Goal: Task Accomplishment & Management: Use online tool/utility

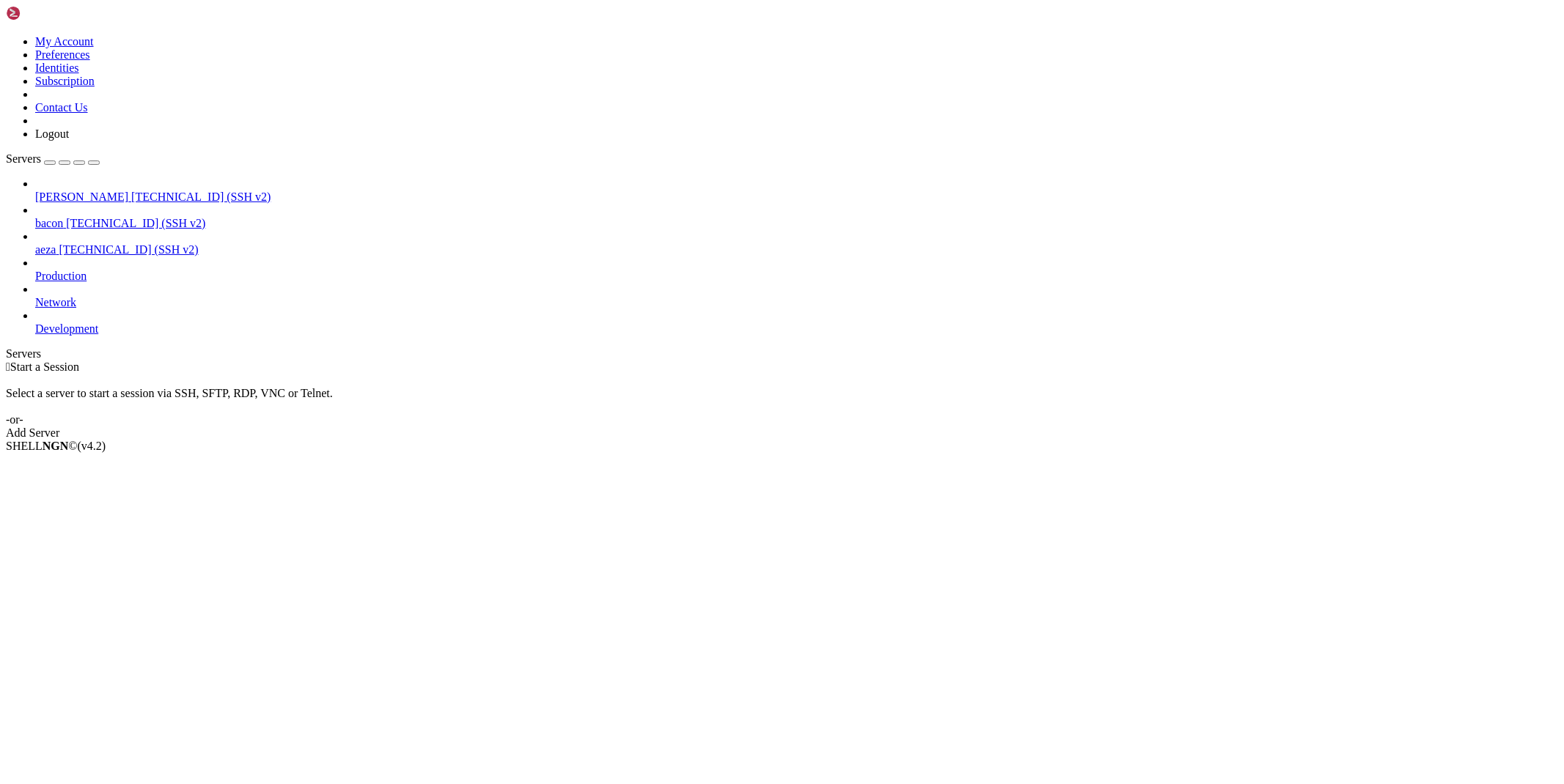
click at [131, 190] on span "[TECHNICAL_ID] (SSH v2)" at bounding box center [200, 197] width 140 height 12
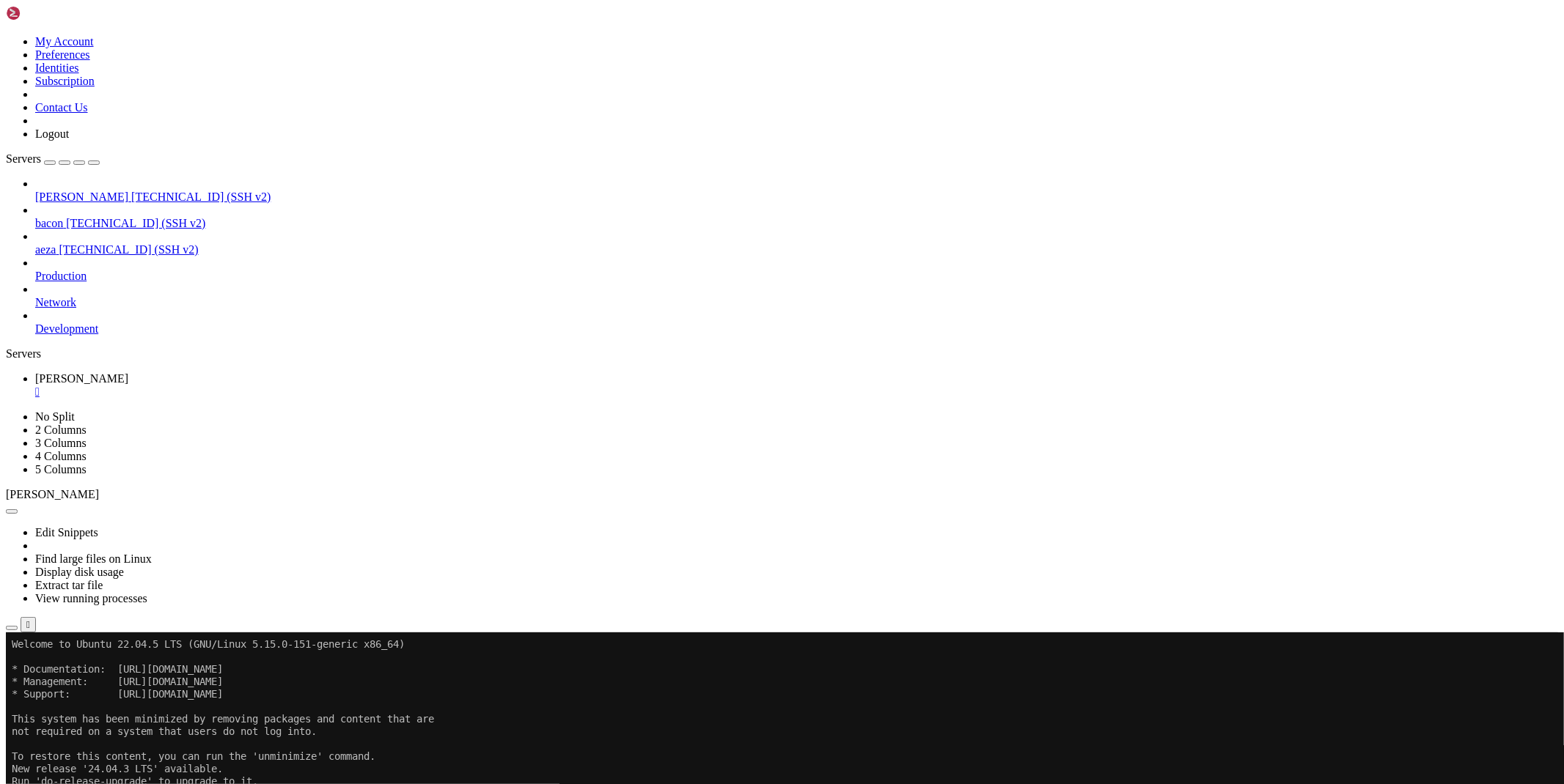
click at [12, 628] on icon "button" at bounding box center [12, 628] width 0 height 0
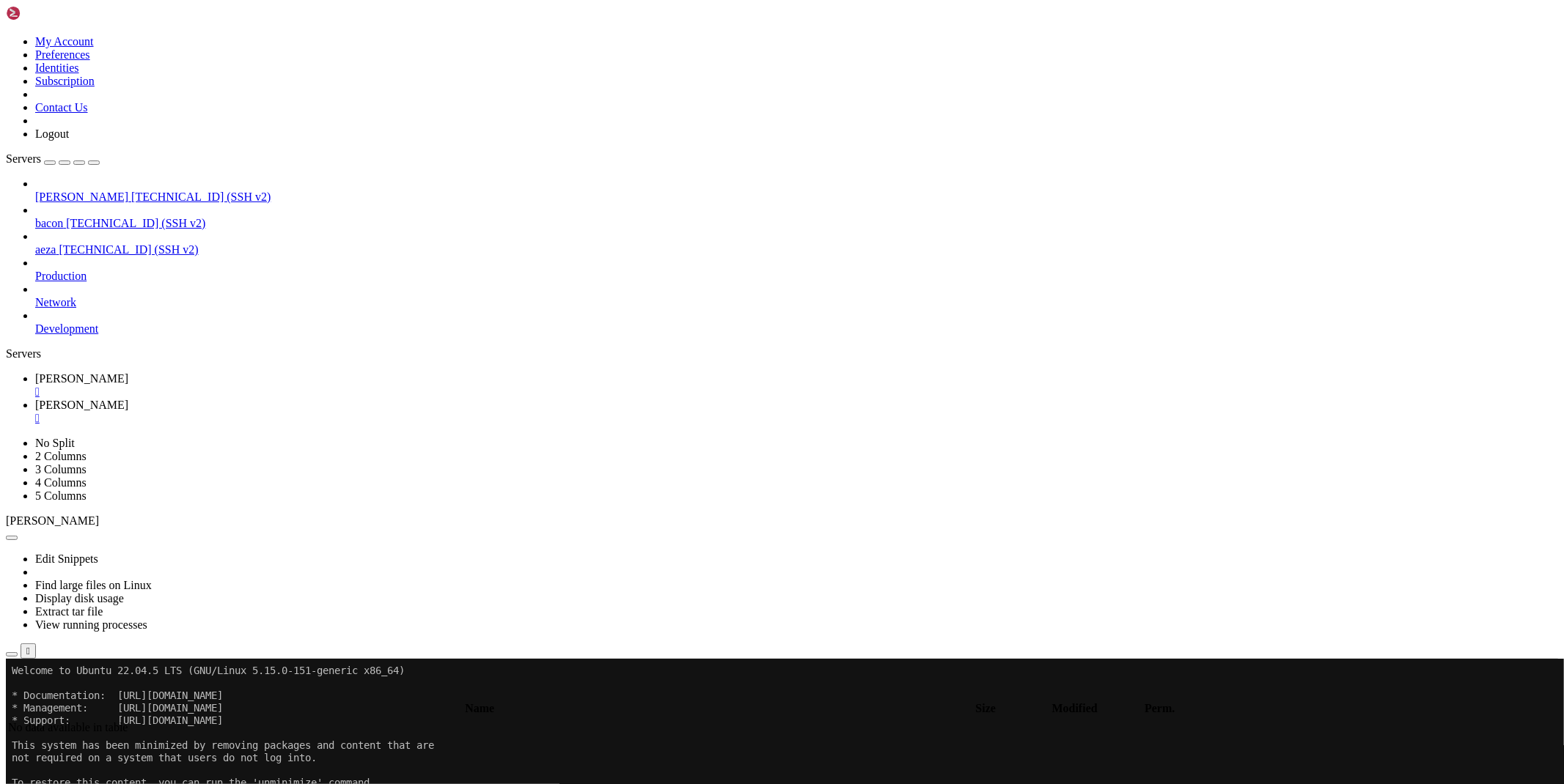
click at [213, 372] on link "[PERSON_NAME] " at bounding box center [797, 385] width 1523 height 27
click at [128, 399] on span "[PERSON_NAME]" at bounding box center [82, 405] width 93 height 12
click at [44, 738] on span " bypass" at bounding box center [26, 744] width 36 height 12
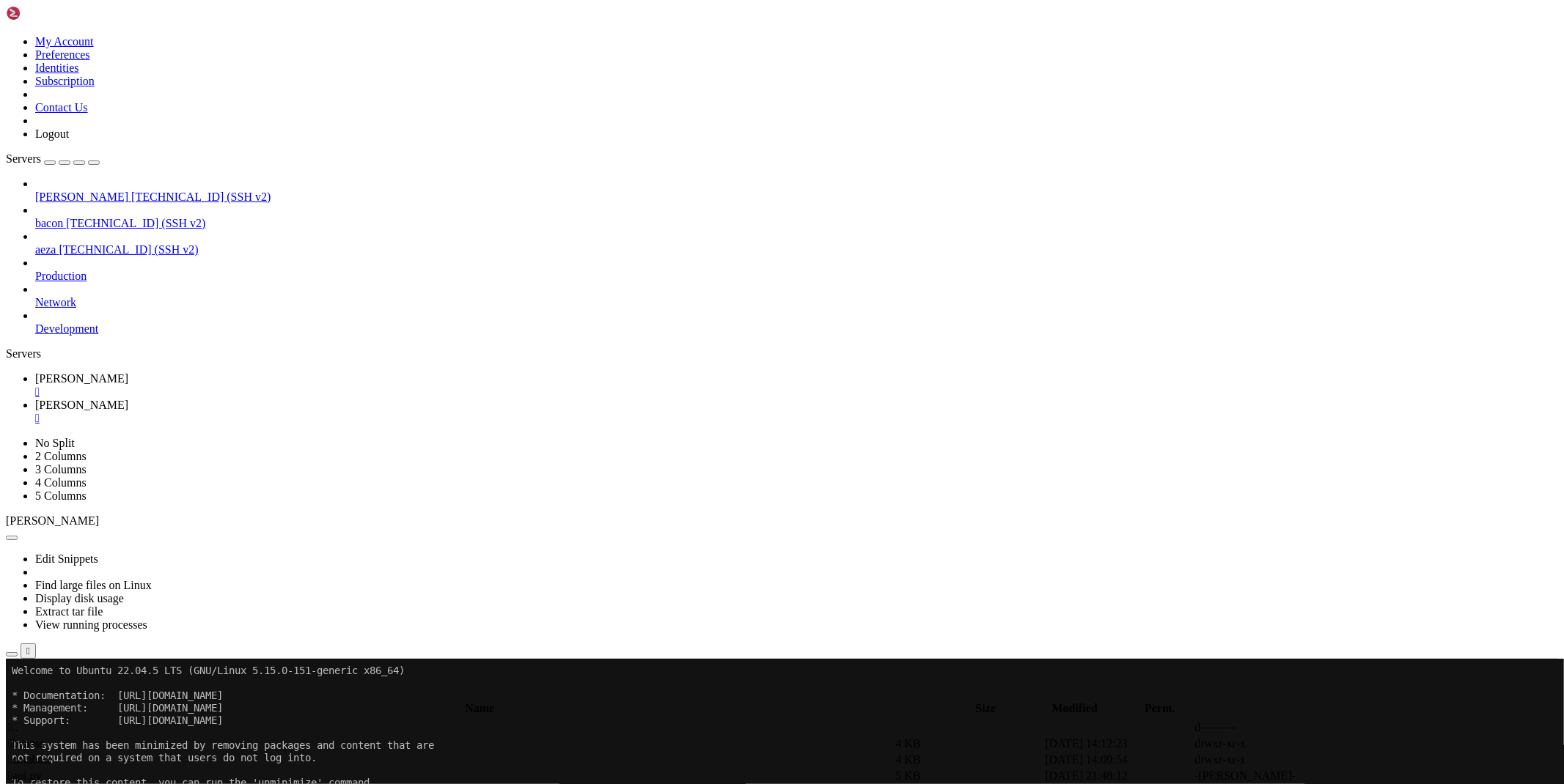
click at [44, 738] on span " bypass" at bounding box center [26, 744] width 36 height 12
type input "/root/ryx/bypass"
click at [1344, 760] on icon at bounding box center [1344, 760] width 0 height 0
click at [1344, 776] on link at bounding box center [1344, 776] width 0 height 0
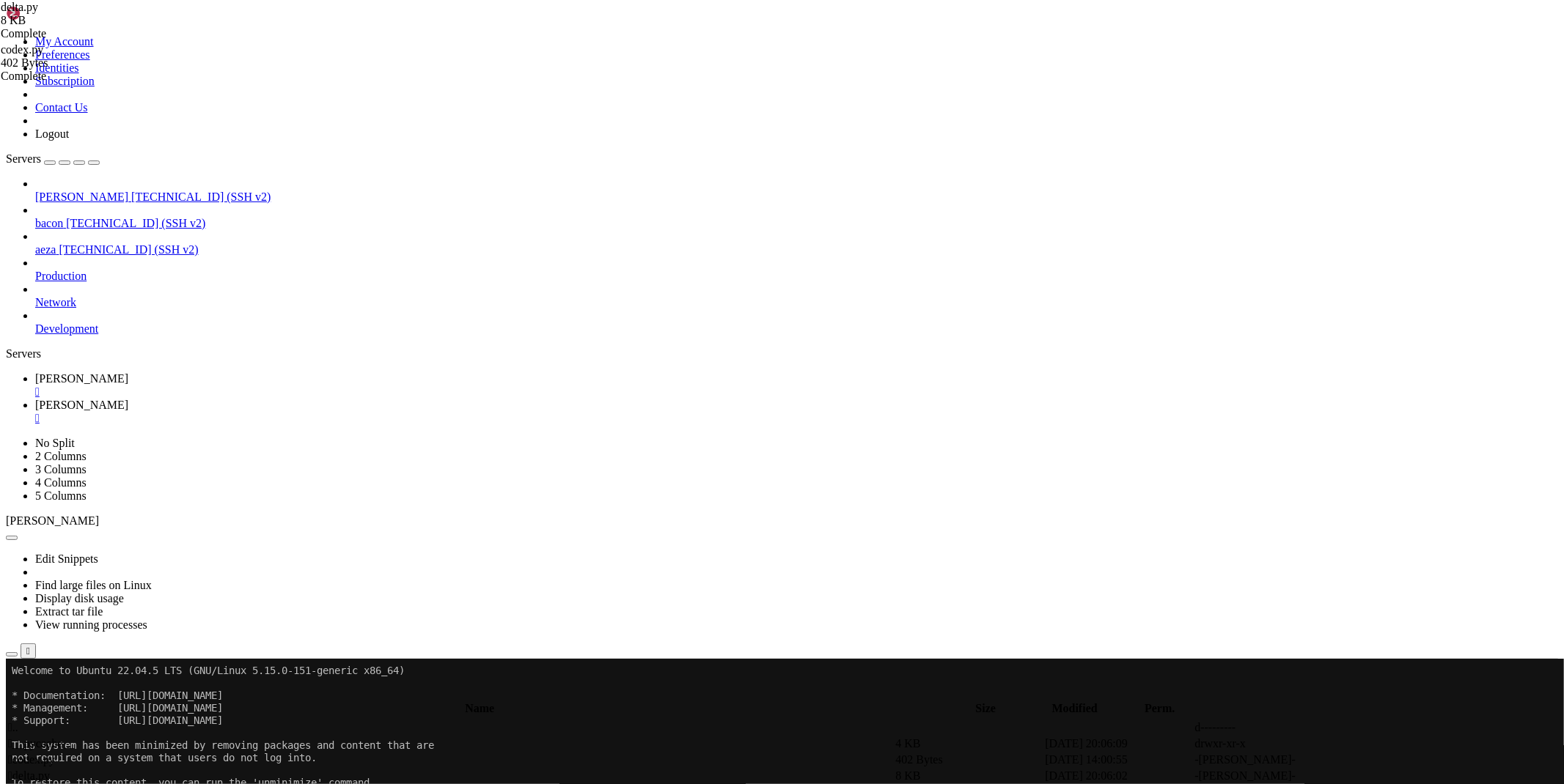
type textarea "return r['data']['key'] except Exception as e: return f'An error occurred while…"
click at [246, 721] on td " .." at bounding box center [450, 728] width 886 height 14
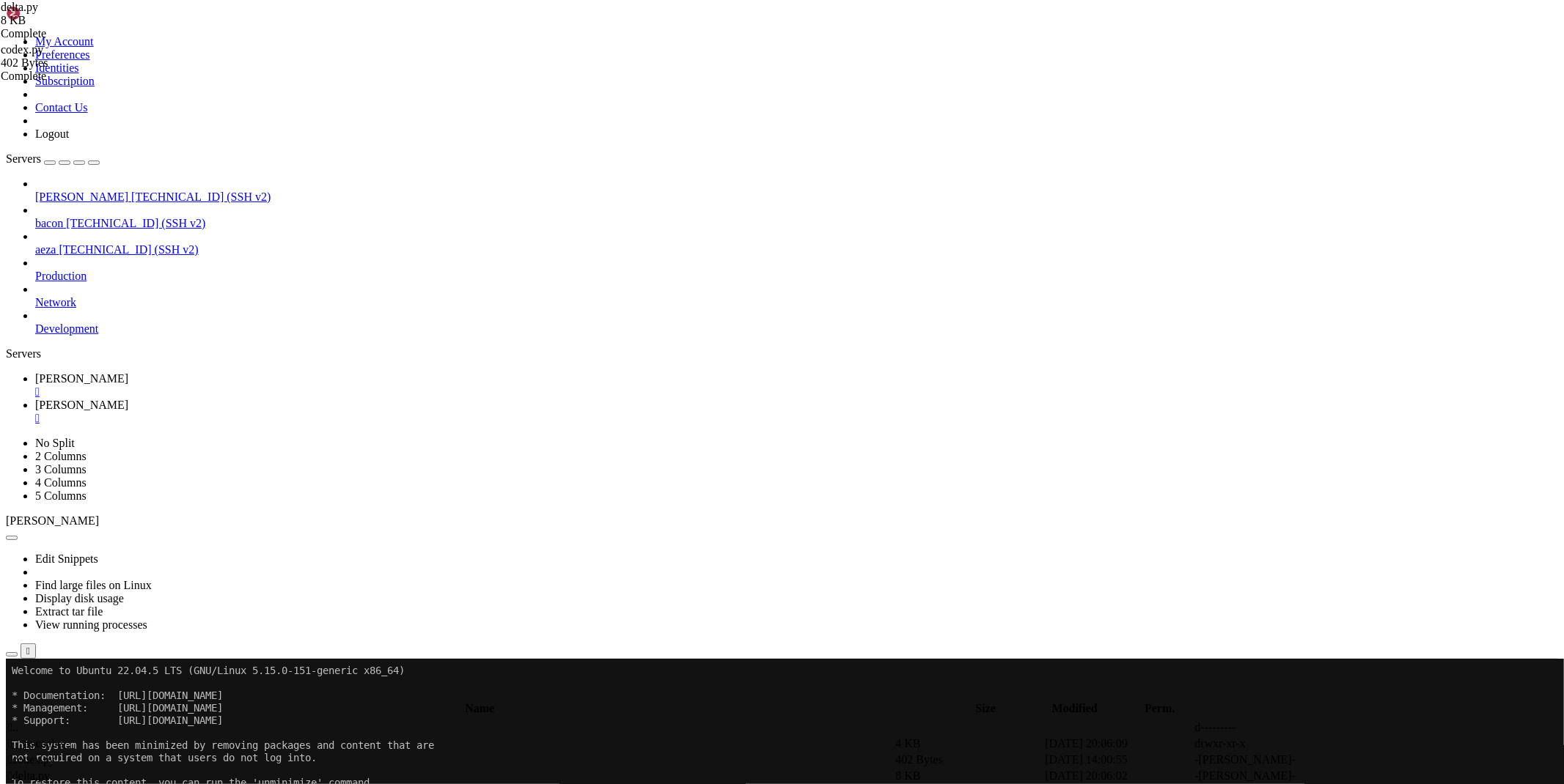
click at [19, 722] on span " .." at bounding box center [13, 728] width 11 height 12
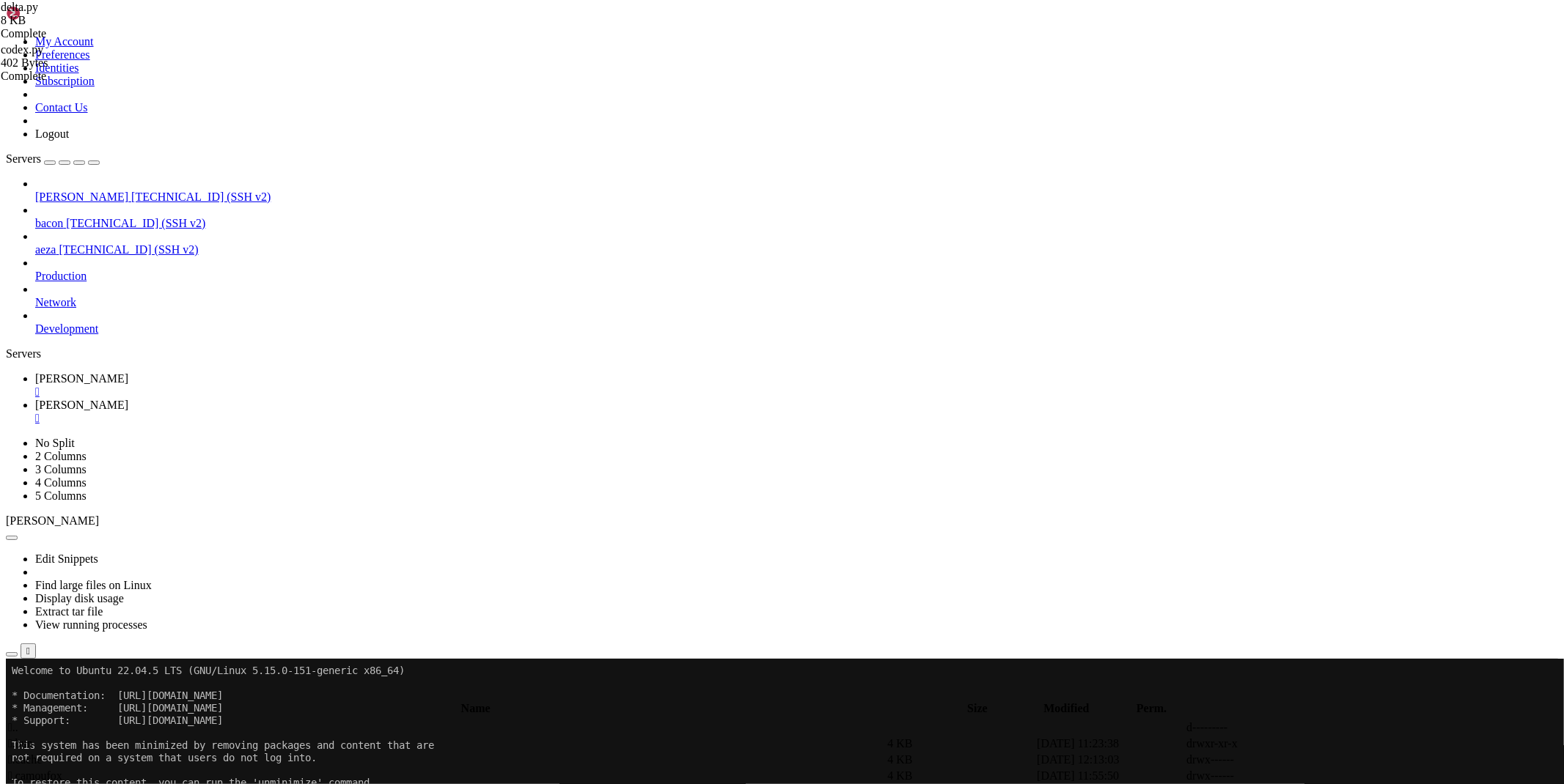
click at [12, 754] on span "" at bounding box center [10, 760] width 4 height 12
type input "/root/cloudflare/scraper"
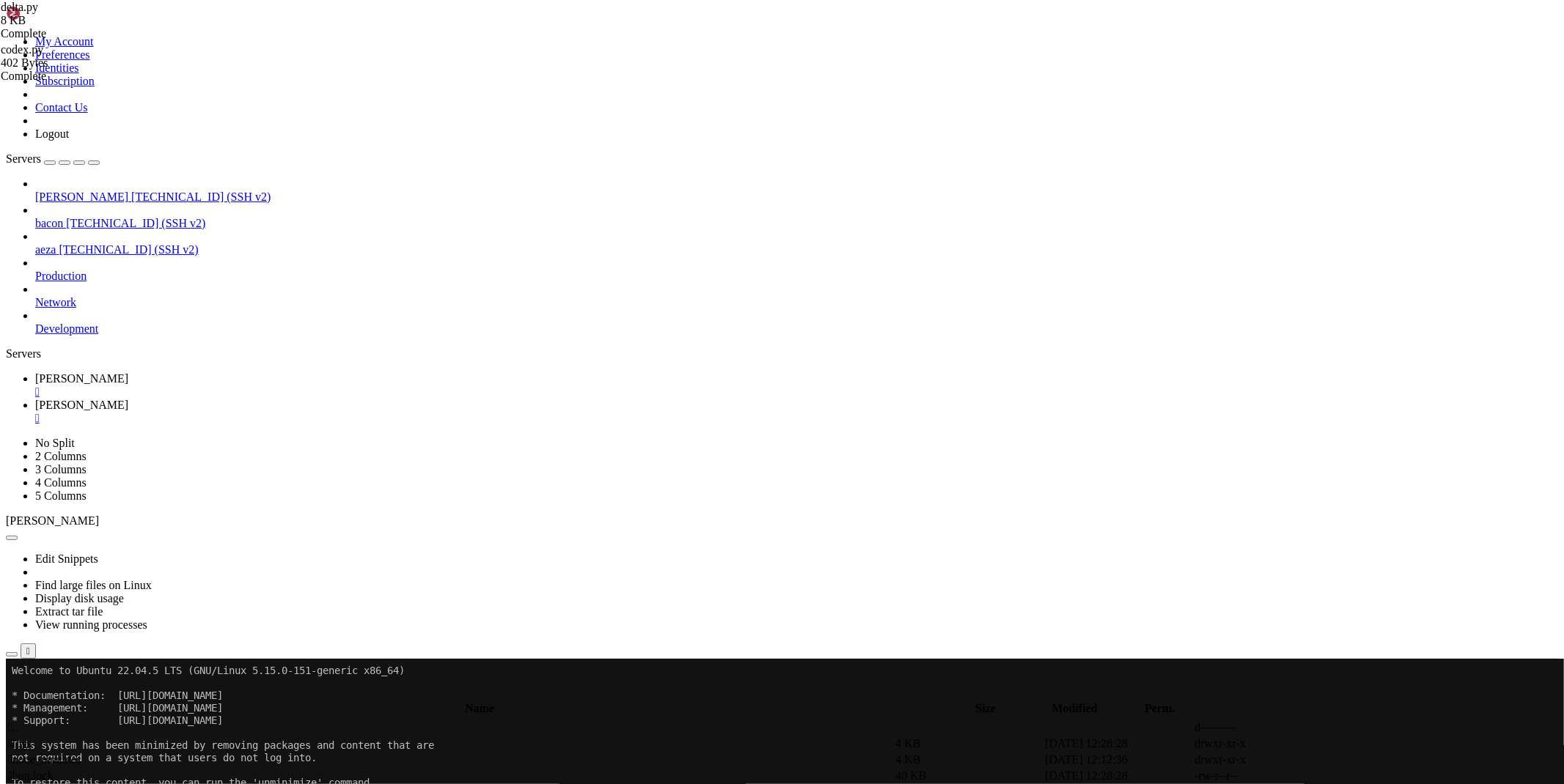
type textarea "[TECHNICAL_ID]:Selkristofferhaguingan:Y9n3QfP"
click at [19, 722] on span " .." at bounding box center [13, 728] width 11 height 12
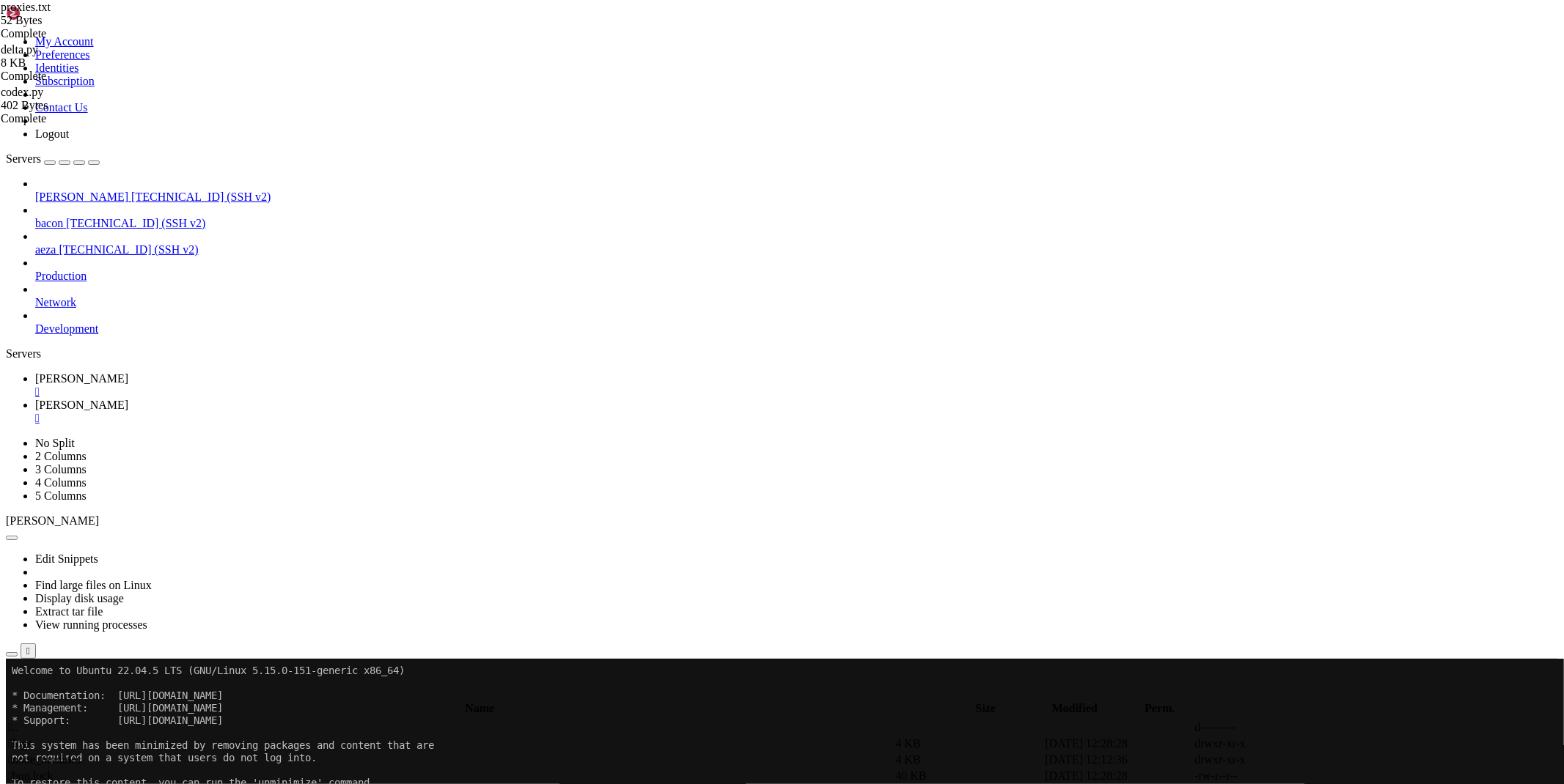
click at [19, 722] on span " .." at bounding box center [13, 728] width 11 height 12
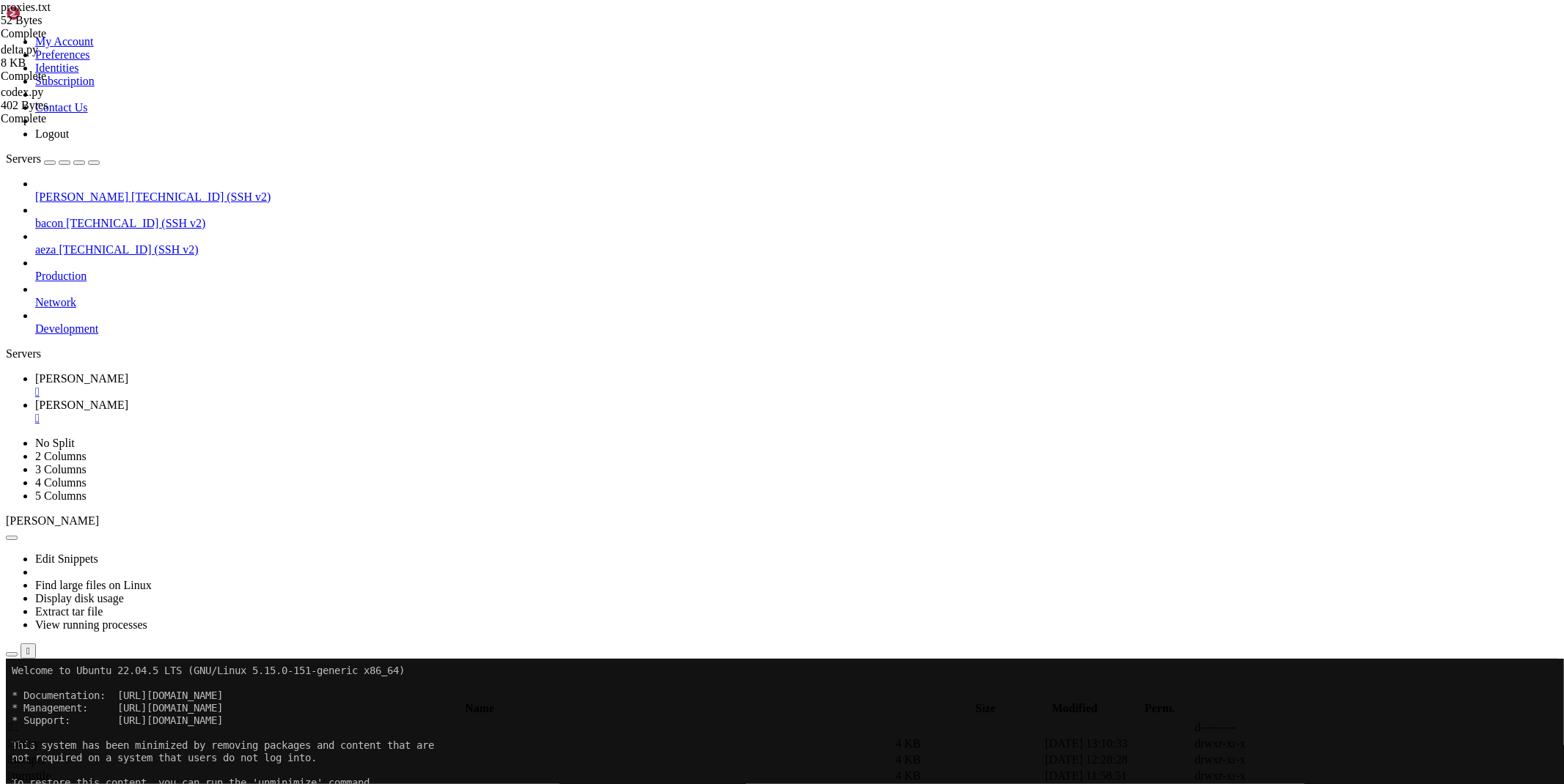
click at [19, 722] on span " .." at bounding box center [13, 728] width 11 height 12
click at [44, 738] on span " bypass" at bounding box center [26, 744] width 36 height 12
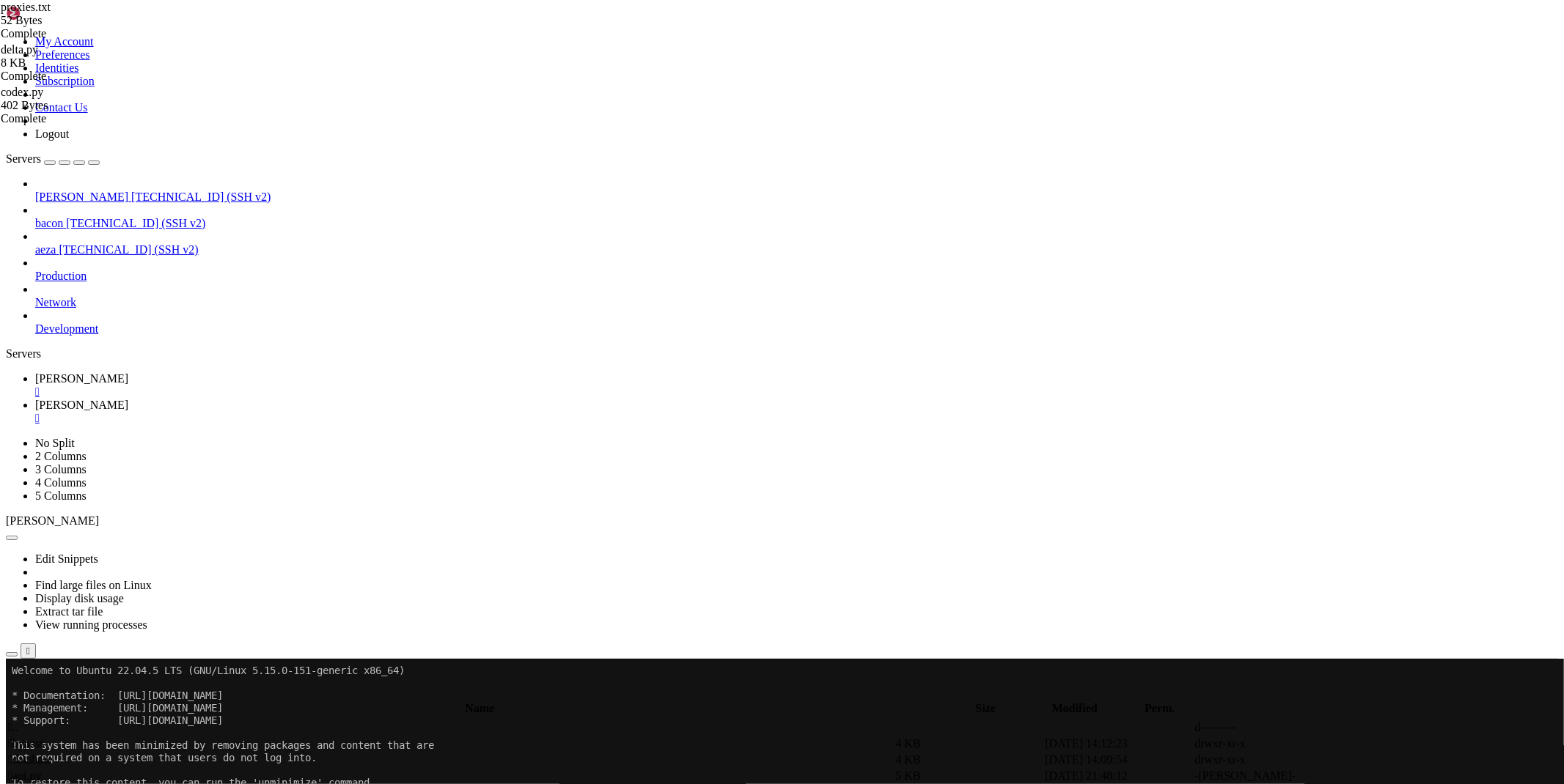
type input "/root/ryx/bypass"
click at [1344, 776] on icon at bounding box center [1344, 776] width 0 height 0
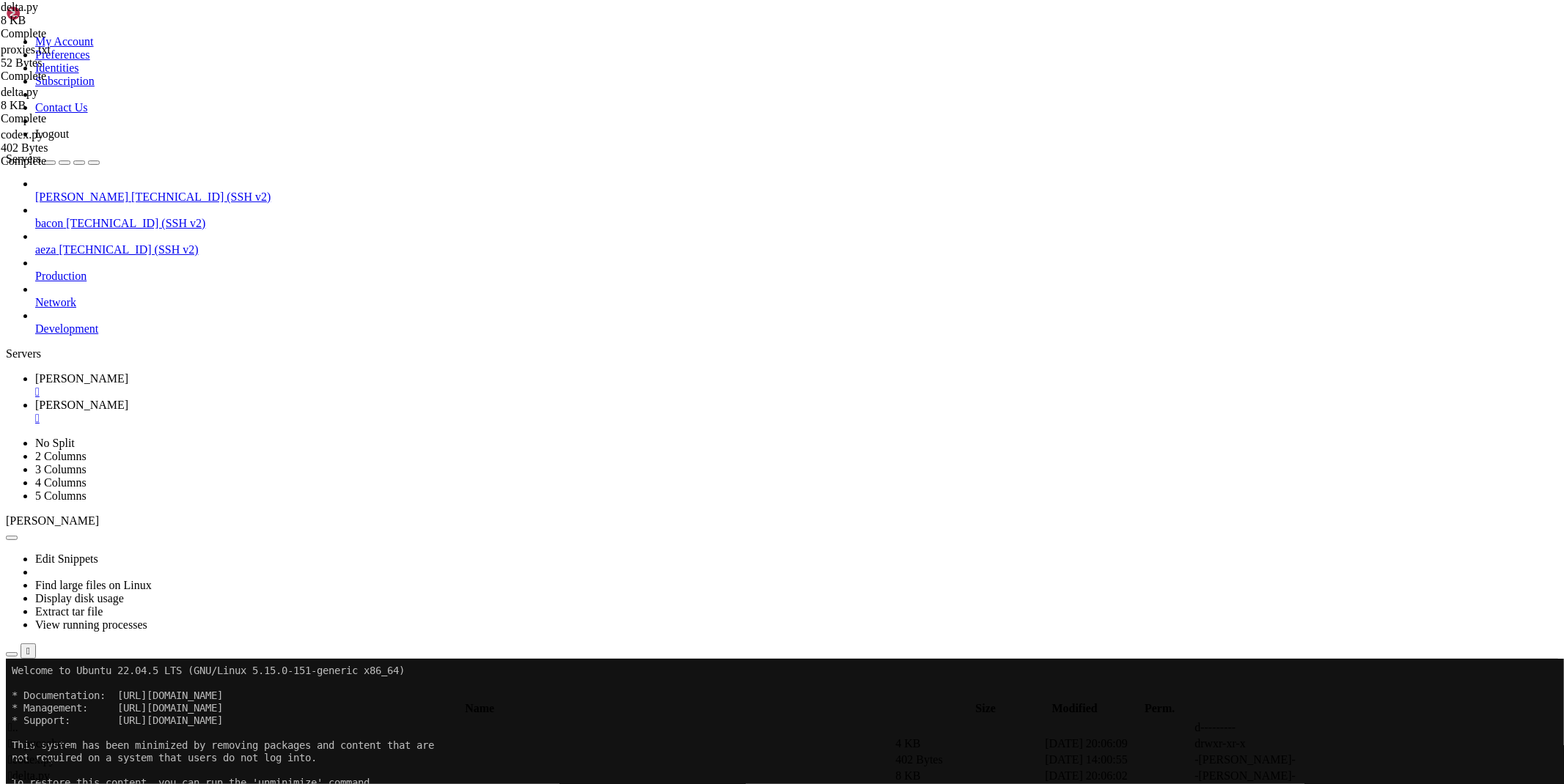
type textarea "#print(delta(input('url - ')))"
click at [207, 372] on link "[PERSON_NAME] " at bounding box center [797, 385] width 1523 height 27
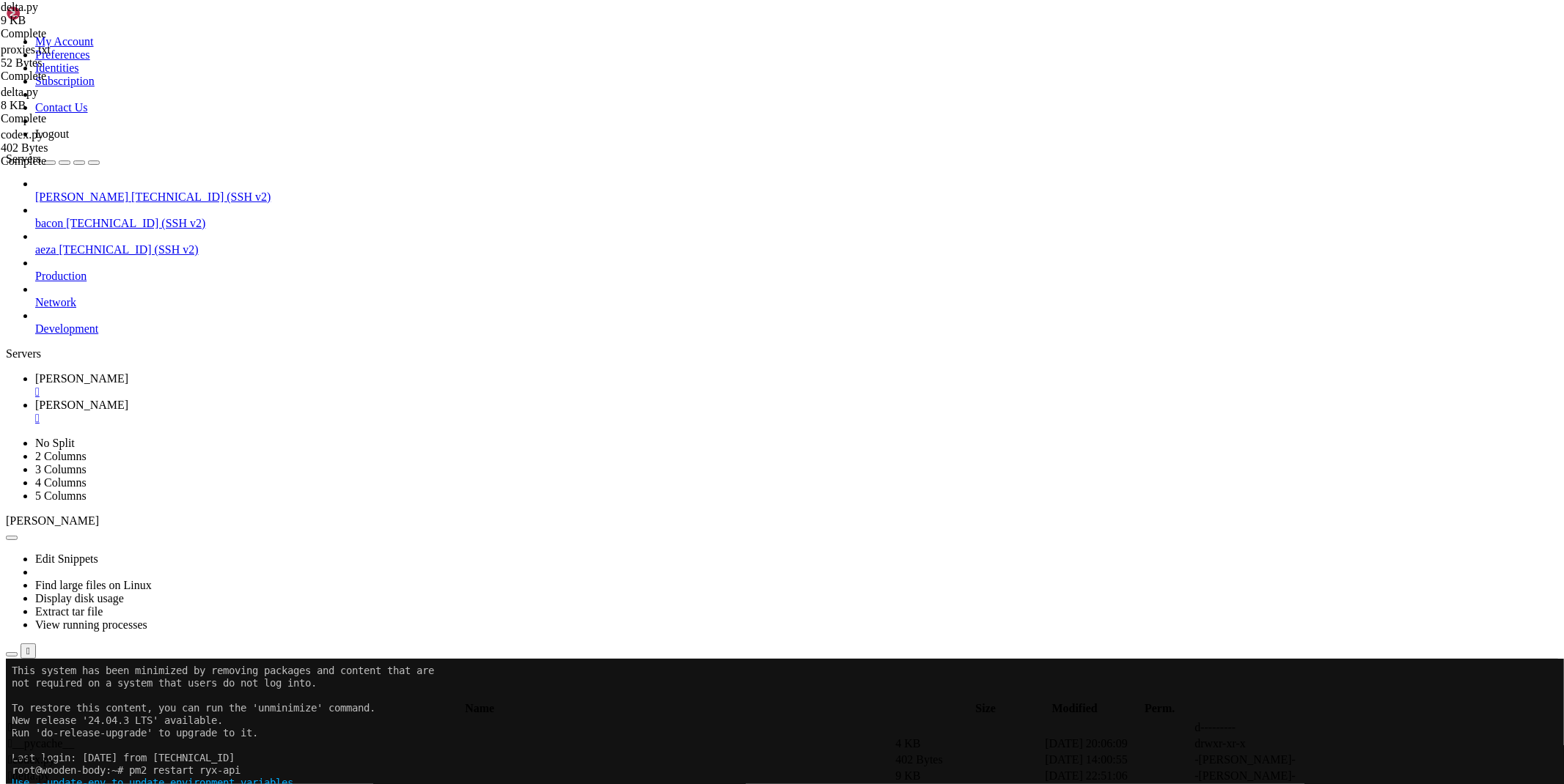
scroll to position [75, 0]
drag, startPoint x: 281, startPoint y: 24, endPoint x: 322, endPoint y: 86, distance: 74.3
click at [282, 399] on link "[PERSON_NAME] " at bounding box center [797, 412] width 1523 height 27
click at [1344, 776] on icon at bounding box center [1344, 776] width 0 height 0
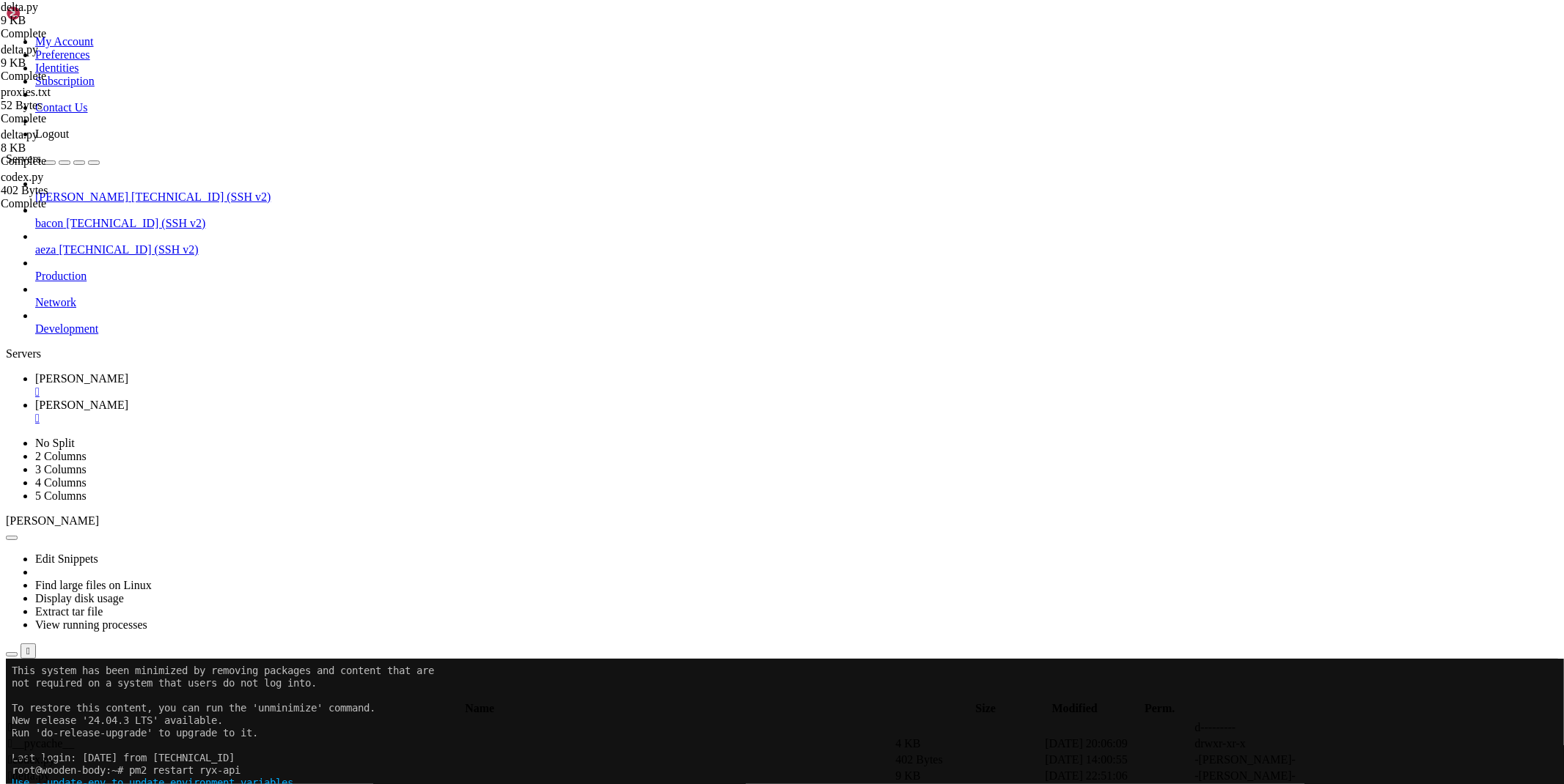
type textarea "#print(delta(input('url - ')))"
click at [206, 372] on link "[PERSON_NAME] " at bounding box center [797, 385] width 1523 height 27
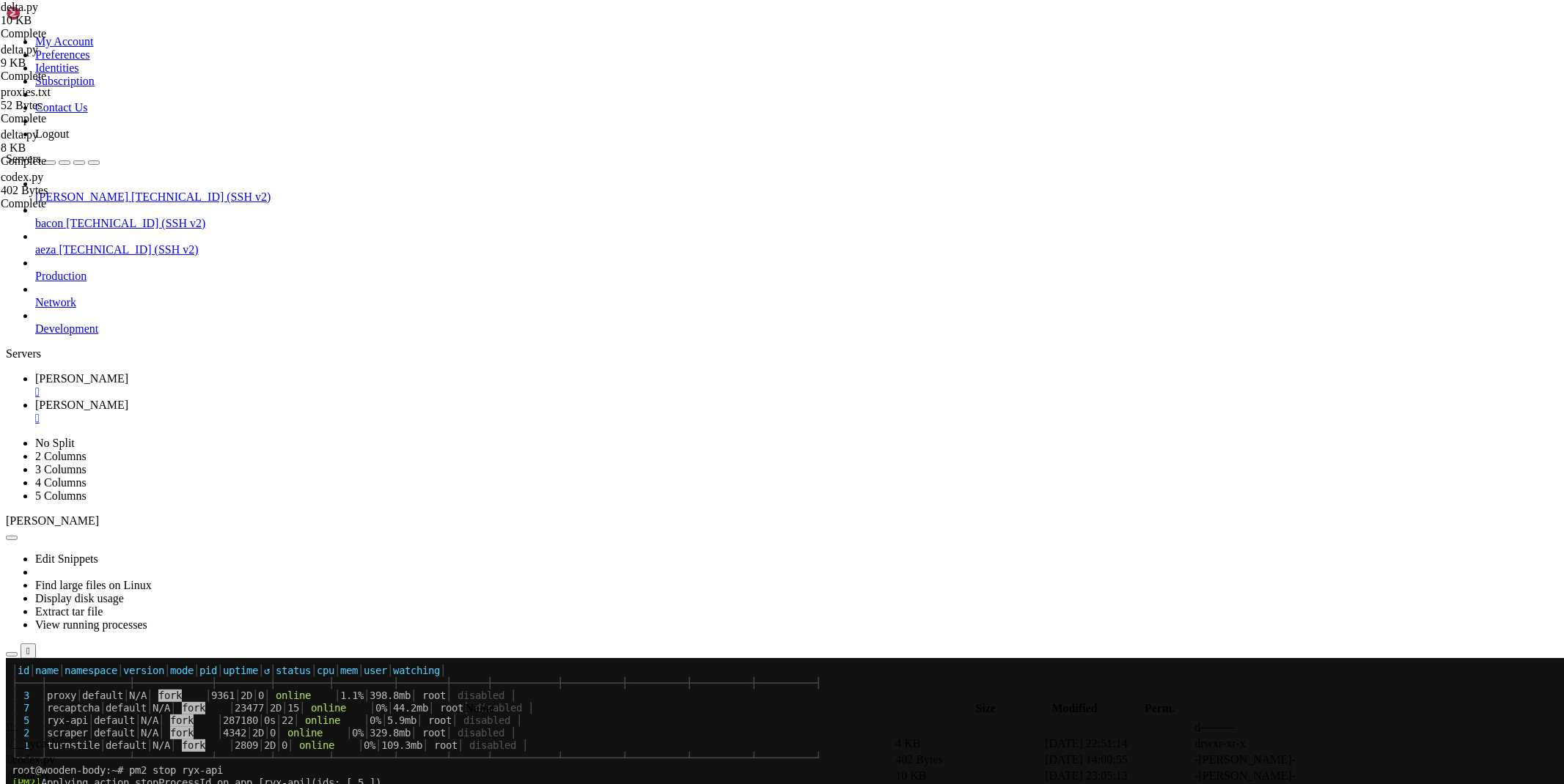
scroll to position [237, 0]
